Goal: Check status: Check status

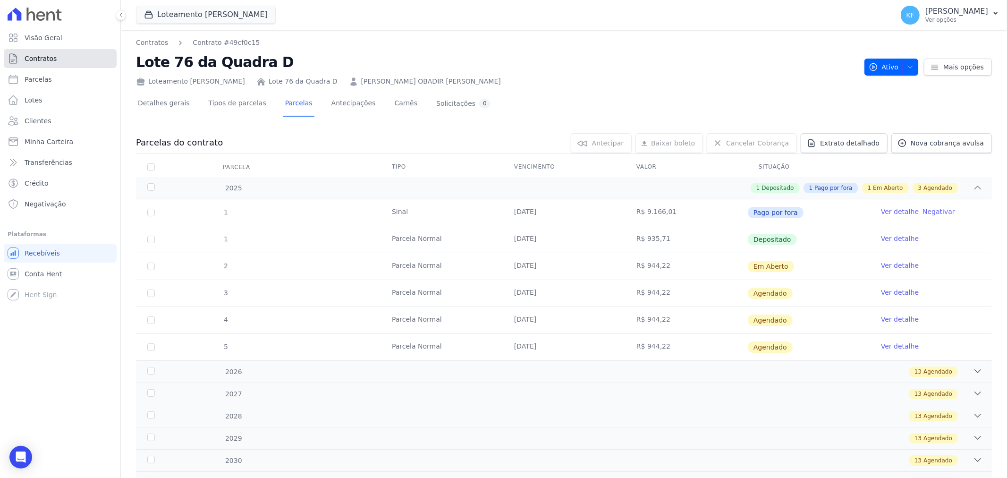
click at [34, 59] on span "Contratos" at bounding box center [41, 58] width 32 height 9
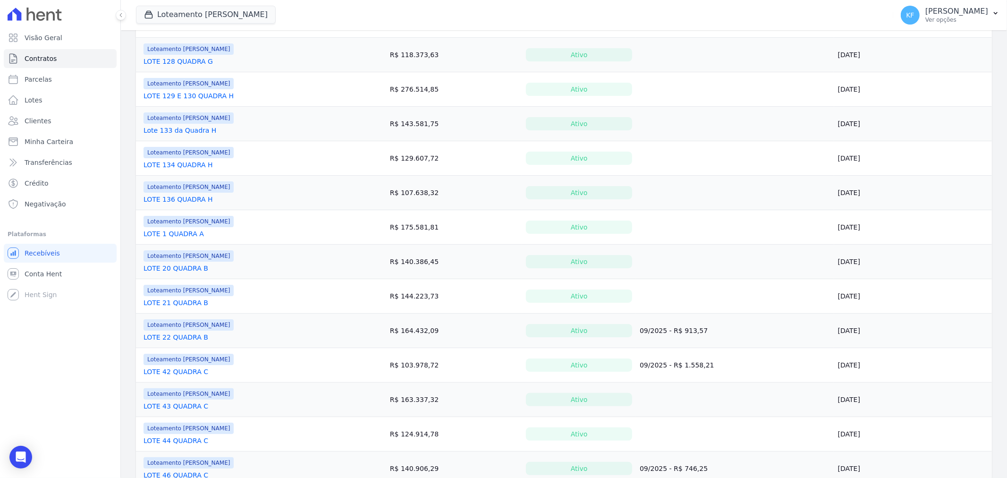
scroll to position [314, 0]
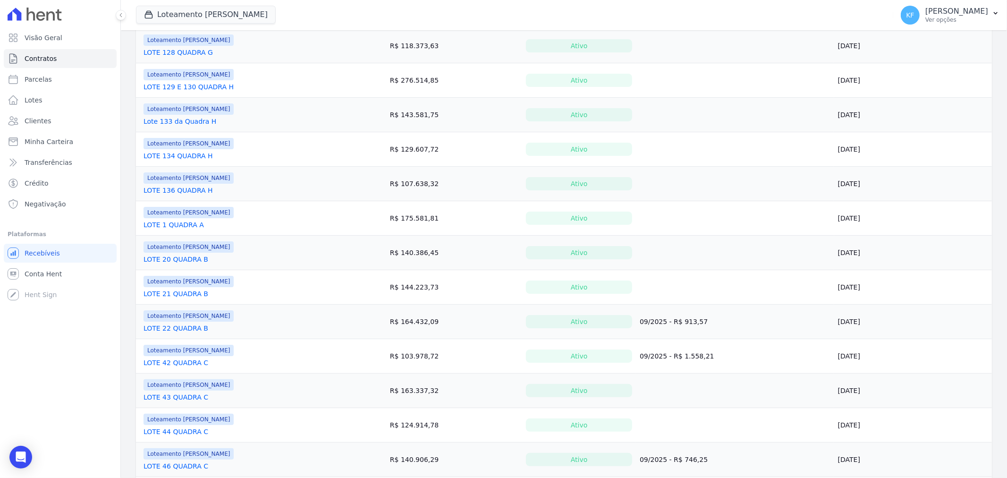
click at [189, 396] on link "LOTE 43 QUADRA C" at bounding box center [176, 396] width 65 height 9
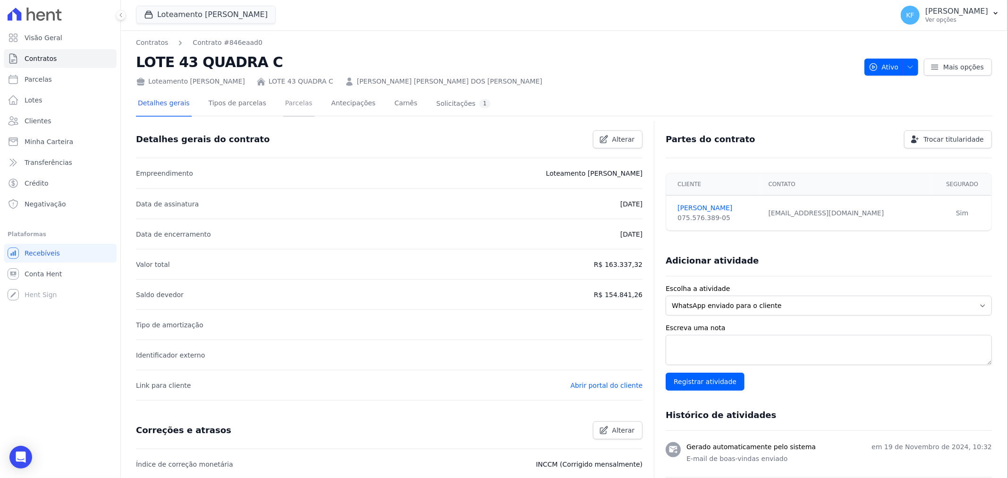
click at [286, 101] on link "Parcelas" at bounding box center [298, 104] width 31 height 25
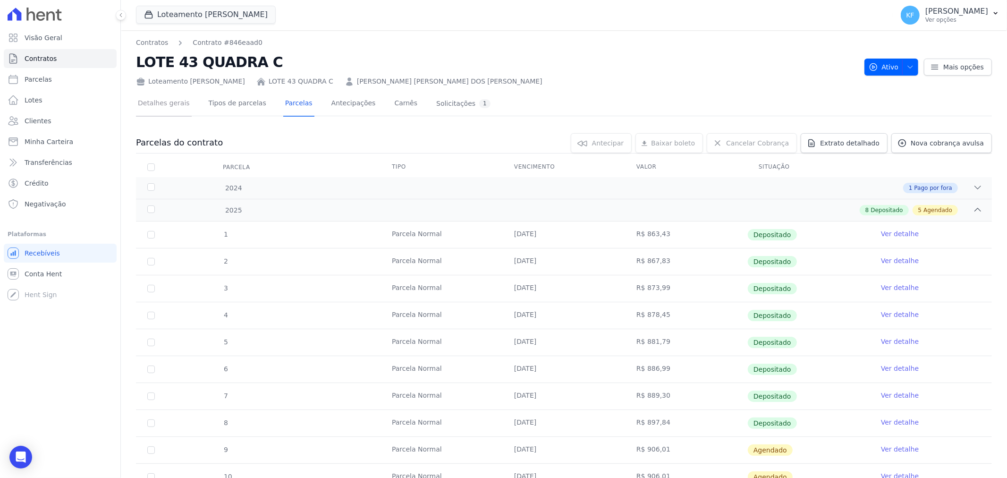
click at [183, 104] on link "Detalhes gerais" at bounding box center [164, 104] width 56 height 25
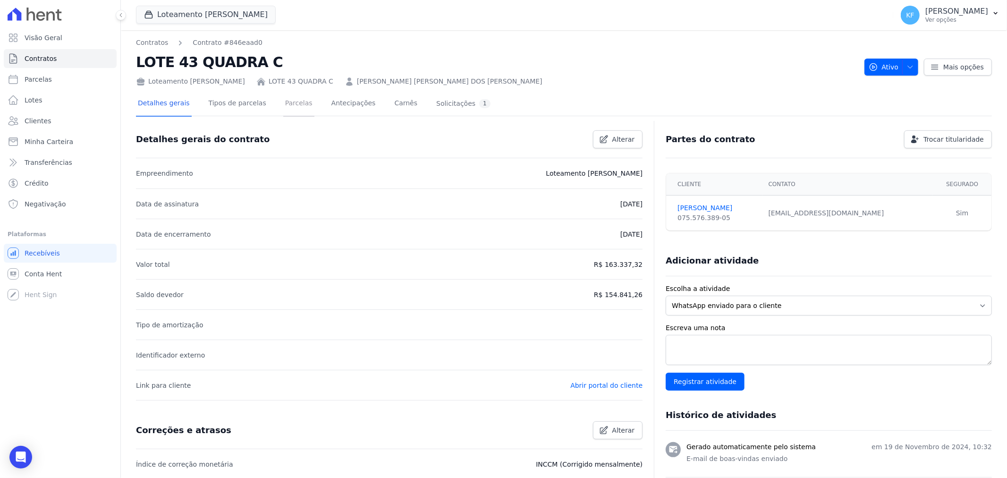
click at [287, 104] on link "Parcelas" at bounding box center [298, 104] width 31 height 25
